Goal: Navigation & Orientation: Find specific page/section

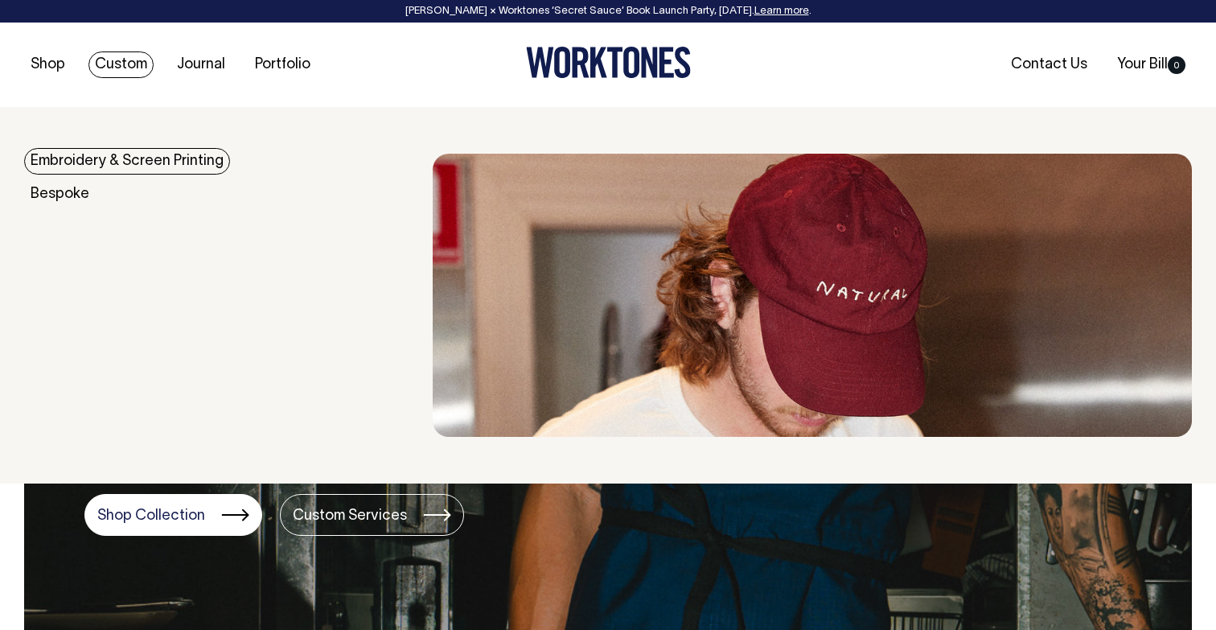
click at [136, 64] on link "Custom" at bounding box center [120, 64] width 65 height 27
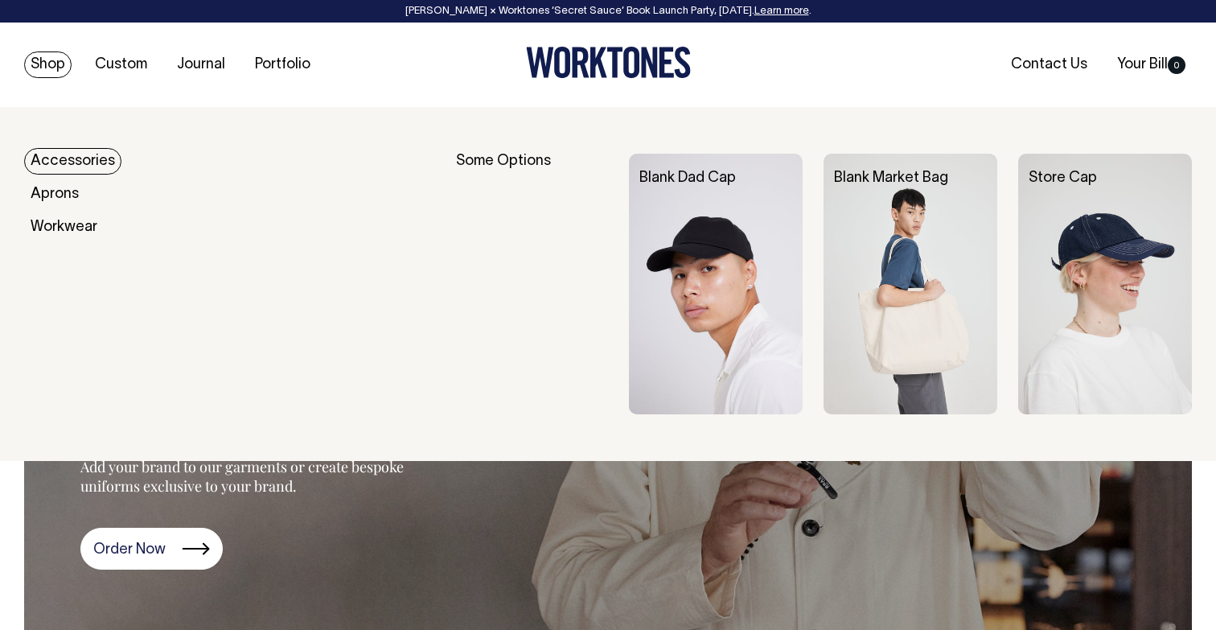
click at [159, 168] on div "Accessories" at bounding box center [228, 162] width 409 height 16
click at [935, 228] on img at bounding box center [911, 284] width 174 height 261
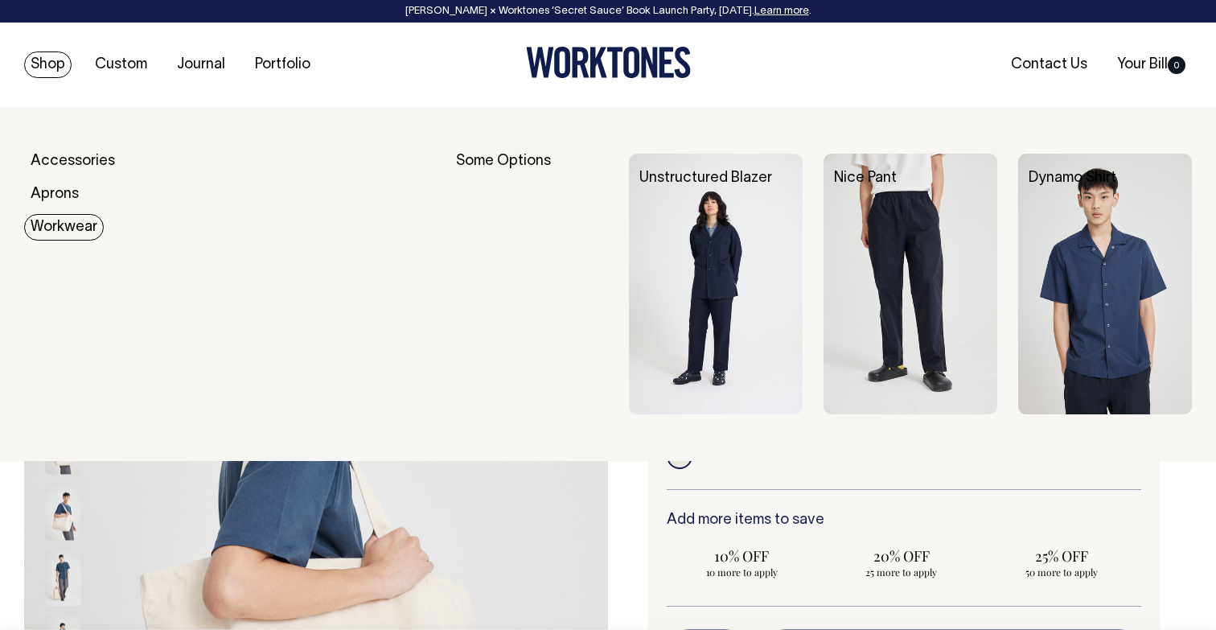
click at [524, 163] on div "Some Options" at bounding box center [532, 284] width 152 height 261
